Goal: Information Seeking & Learning: Stay updated

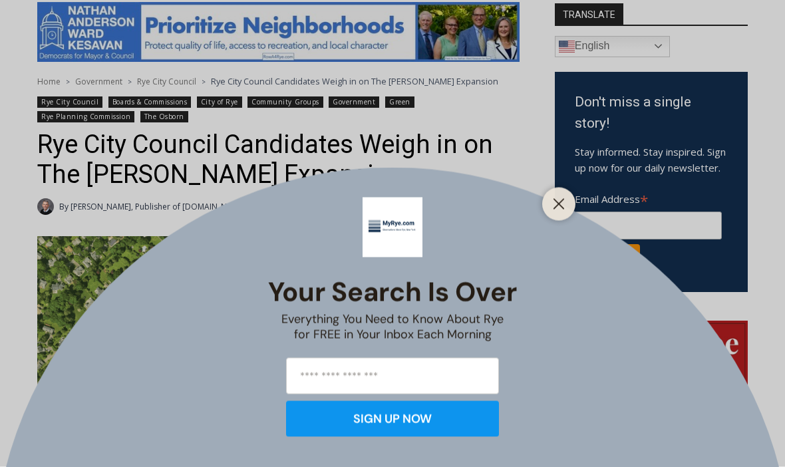
scroll to position [364, 0]
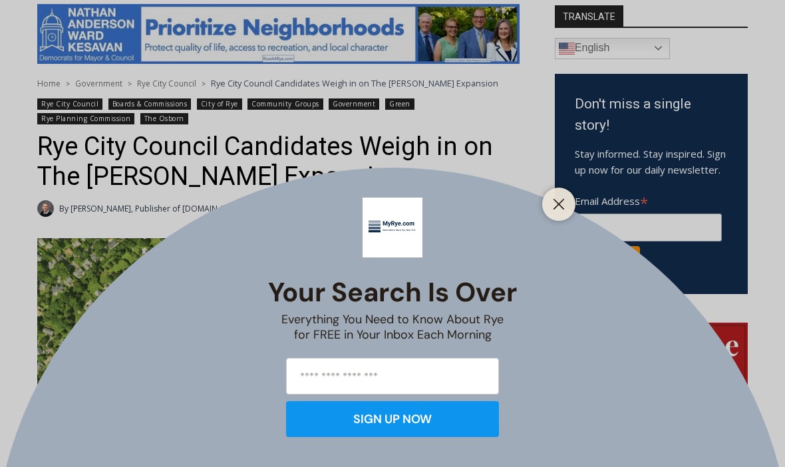
click at [565, 213] on button "Close" at bounding box center [558, 204] width 19 height 19
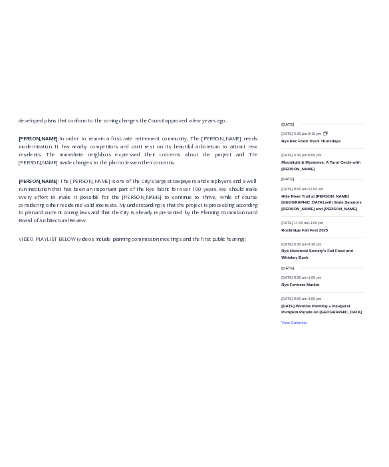
scroll to position [1939, 0]
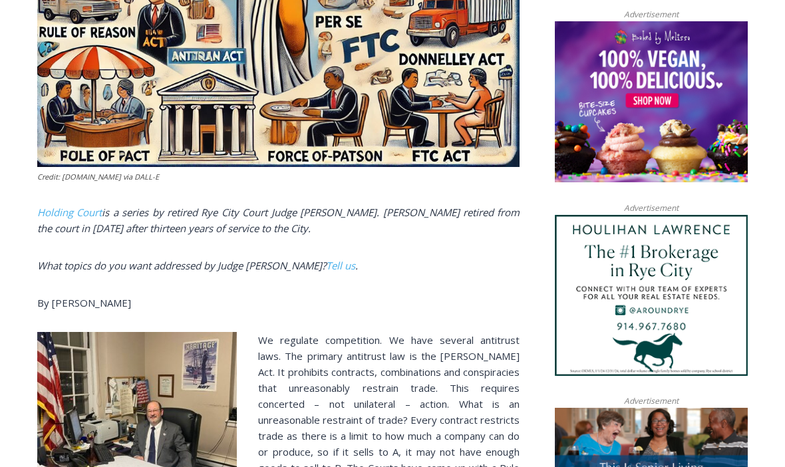
scroll to position [869, 0]
